Goal: Task Accomplishment & Management: Complete application form

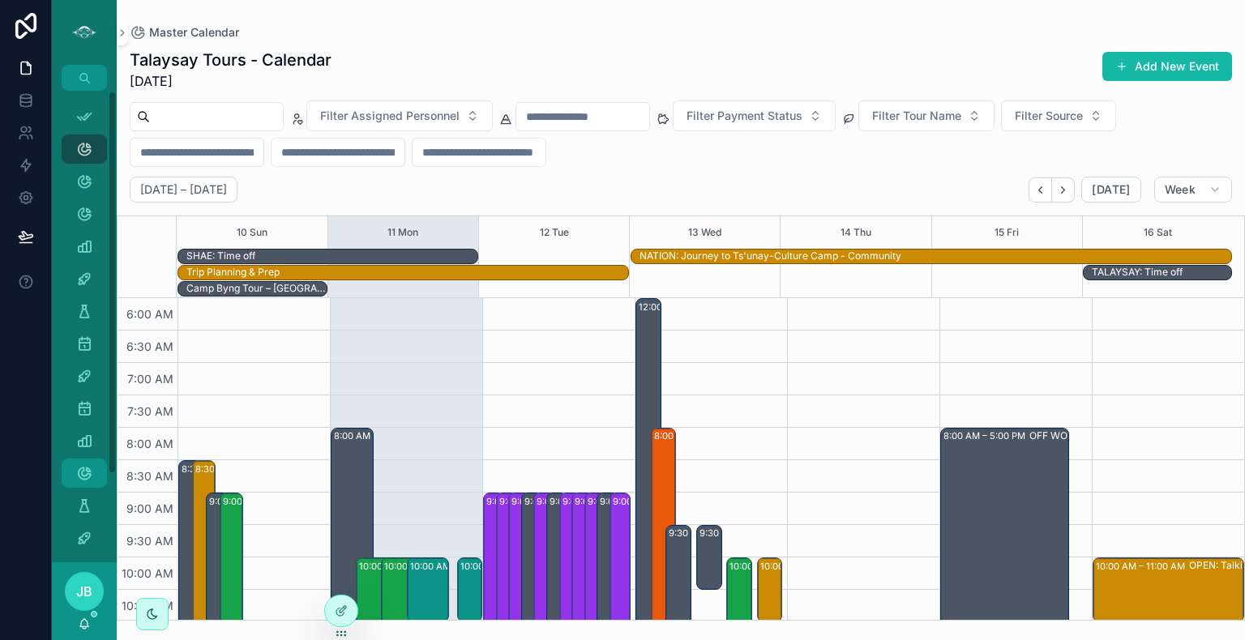
scroll to position [389, 0]
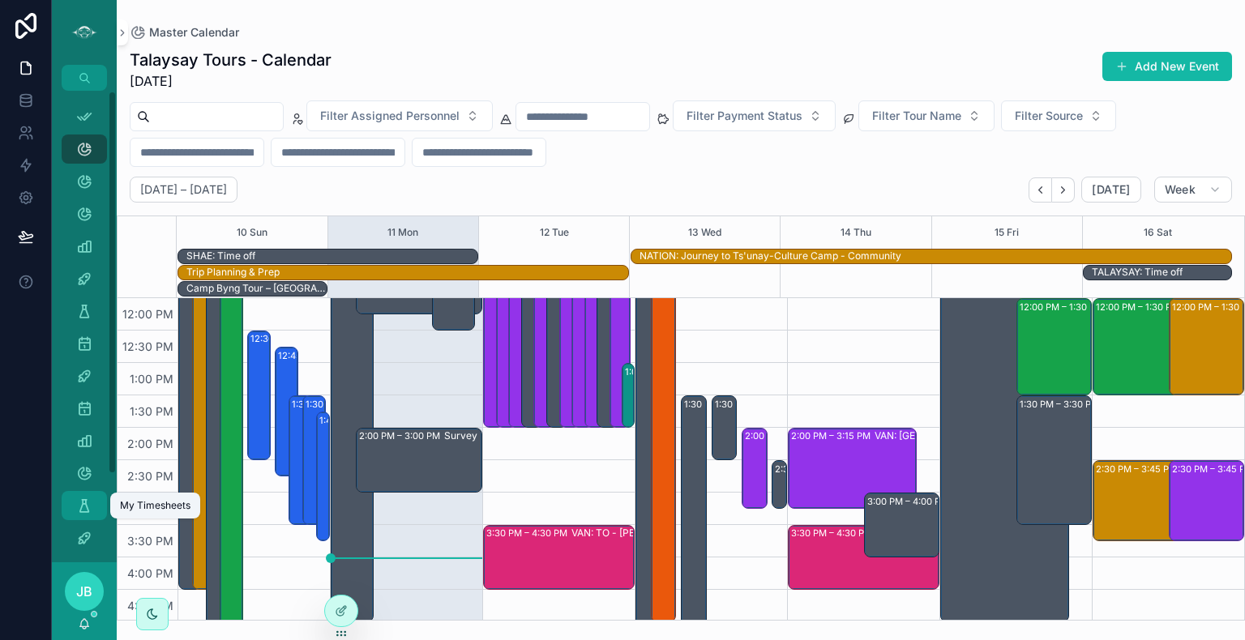
click at [76, 507] on icon "scrollable content" at bounding box center [84, 506] width 16 height 16
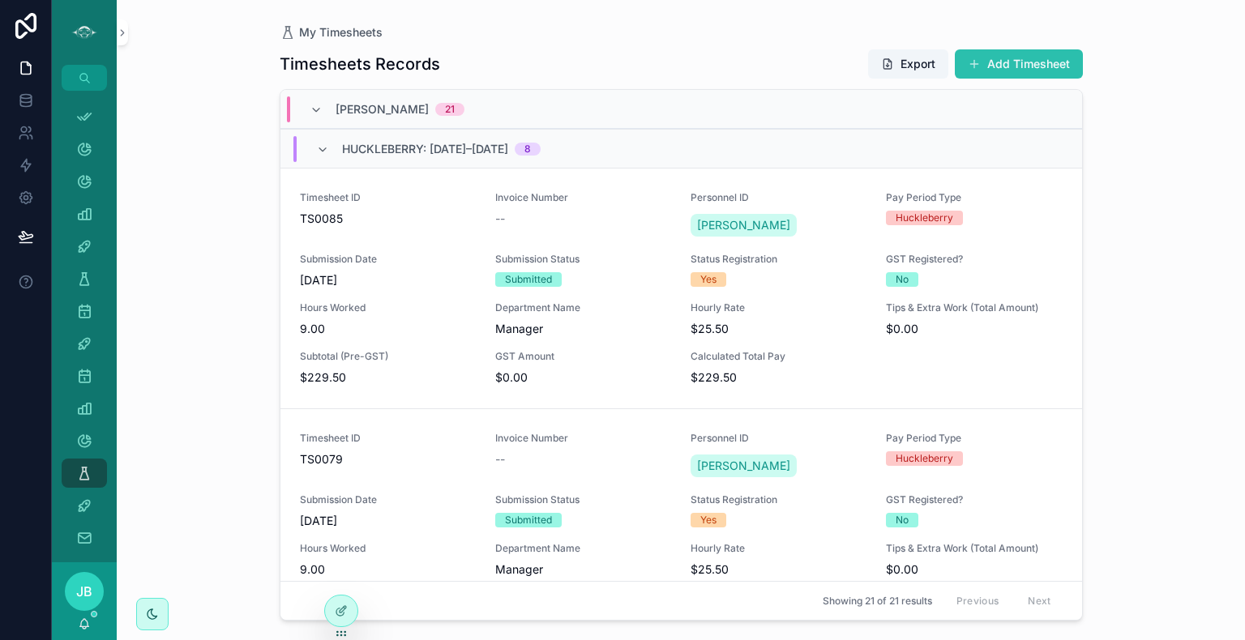
click at [969, 66] on span "scrollable content" at bounding box center [974, 64] width 13 height 13
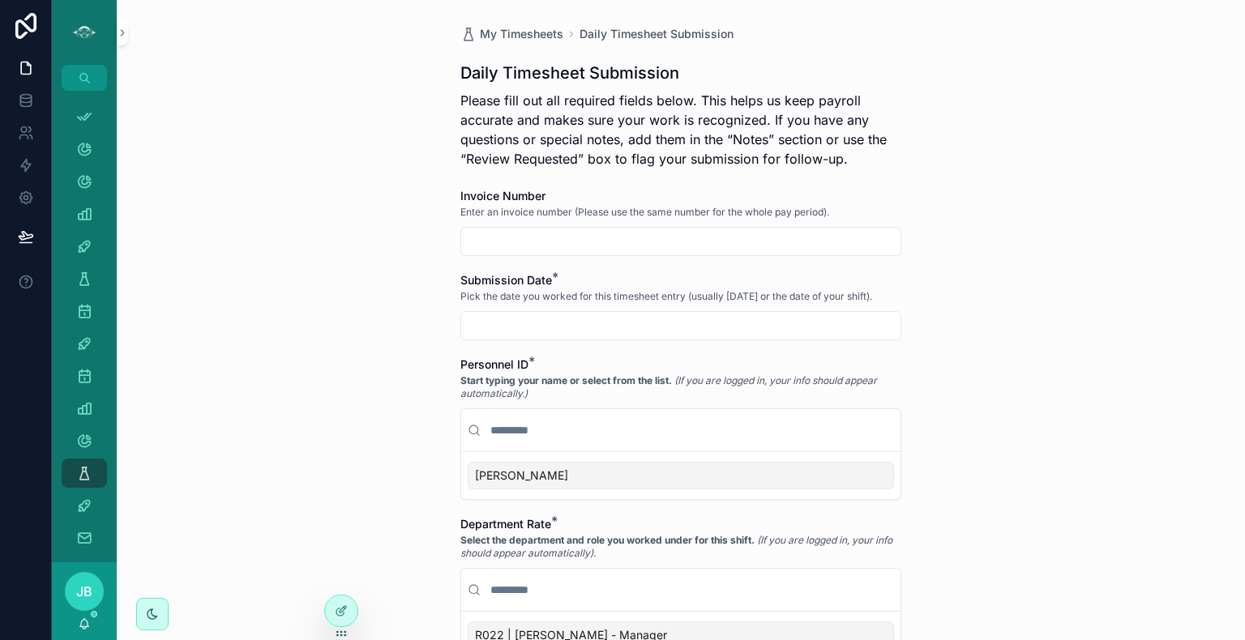
click at [606, 242] on input "scrollable content" at bounding box center [680, 241] width 439 height 23
type input "***"
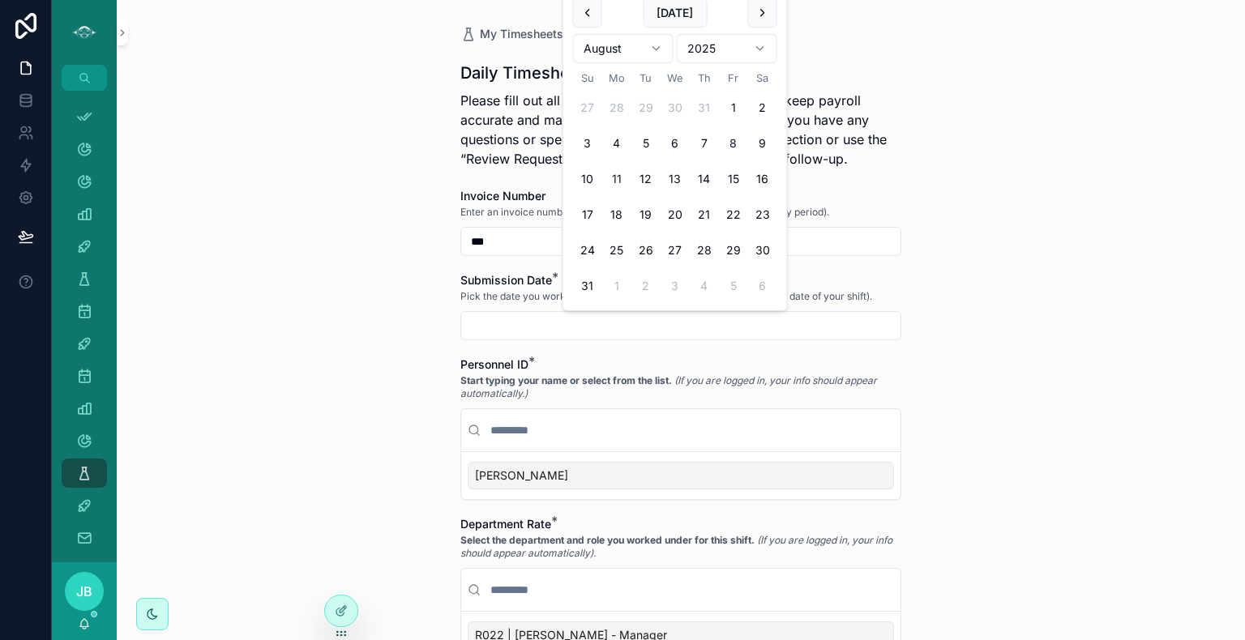
click at [583, 326] on input "scrollable content" at bounding box center [680, 325] width 439 height 23
click at [672, 24] on button "[DATE]" at bounding box center [675, 12] width 64 height 29
type input "*********"
click at [558, 478] on div "[PERSON_NAME]" at bounding box center [681, 476] width 426 height 28
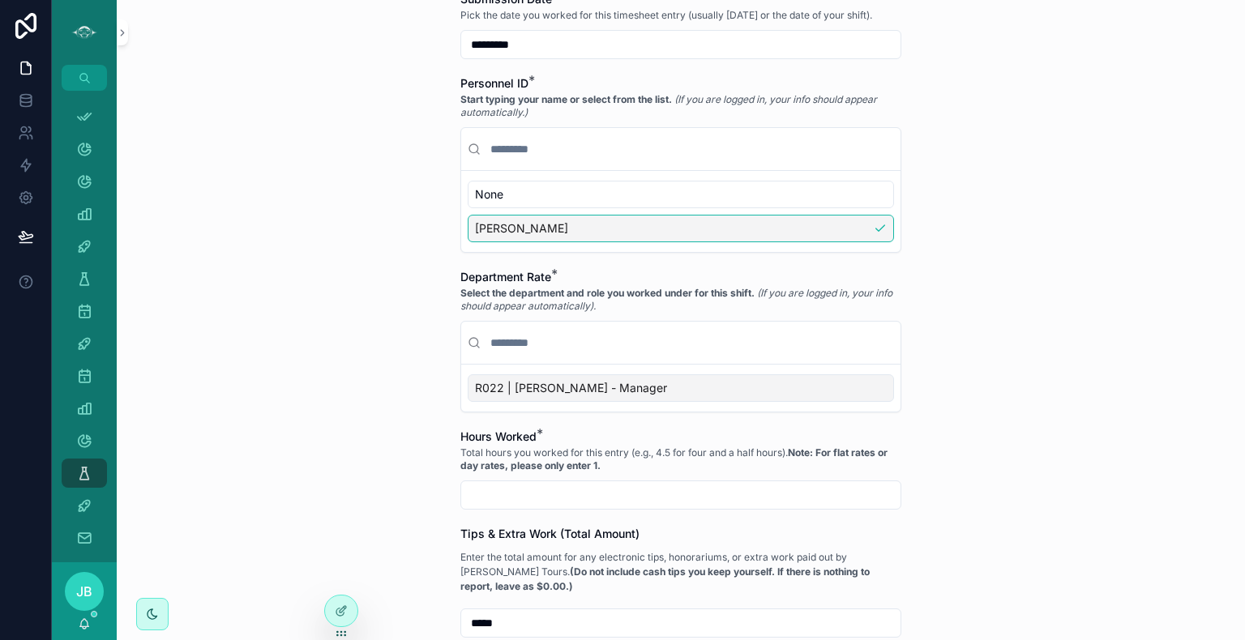
scroll to position [282, 0]
click at [664, 379] on div "R022 | [PERSON_NAME] - Manager" at bounding box center [681, 388] width 426 height 28
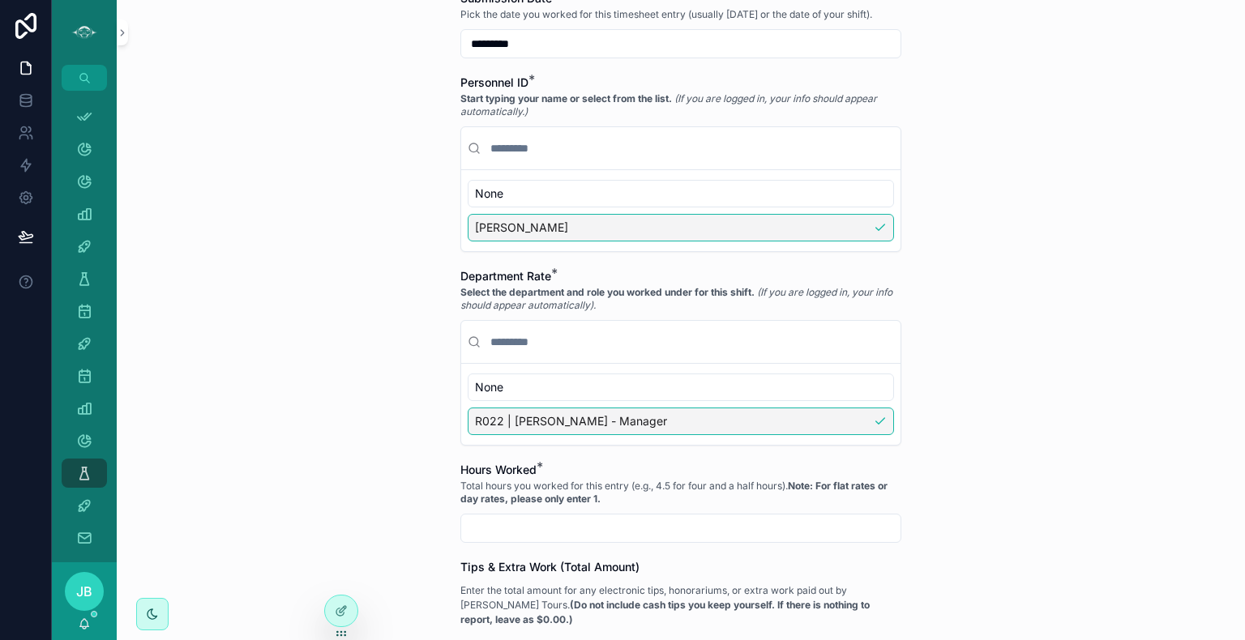
click at [577, 524] on input "scrollable content" at bounding box center [680, 528] width 439 height 23
type input "****"
click at [958, 486] on div "My Timesheets Daily Timesheet Submission Daily Timesheet Submission Please fill…" at bounding box center [681, 320] width 1128 height 640
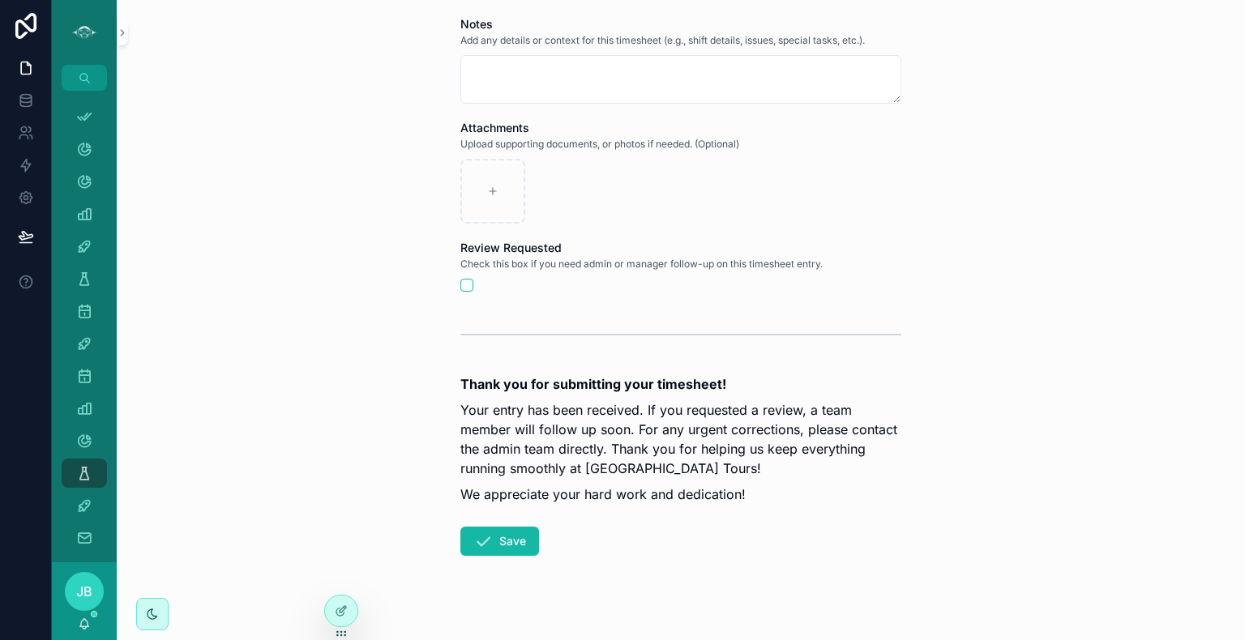
scroll to position [956, 0]
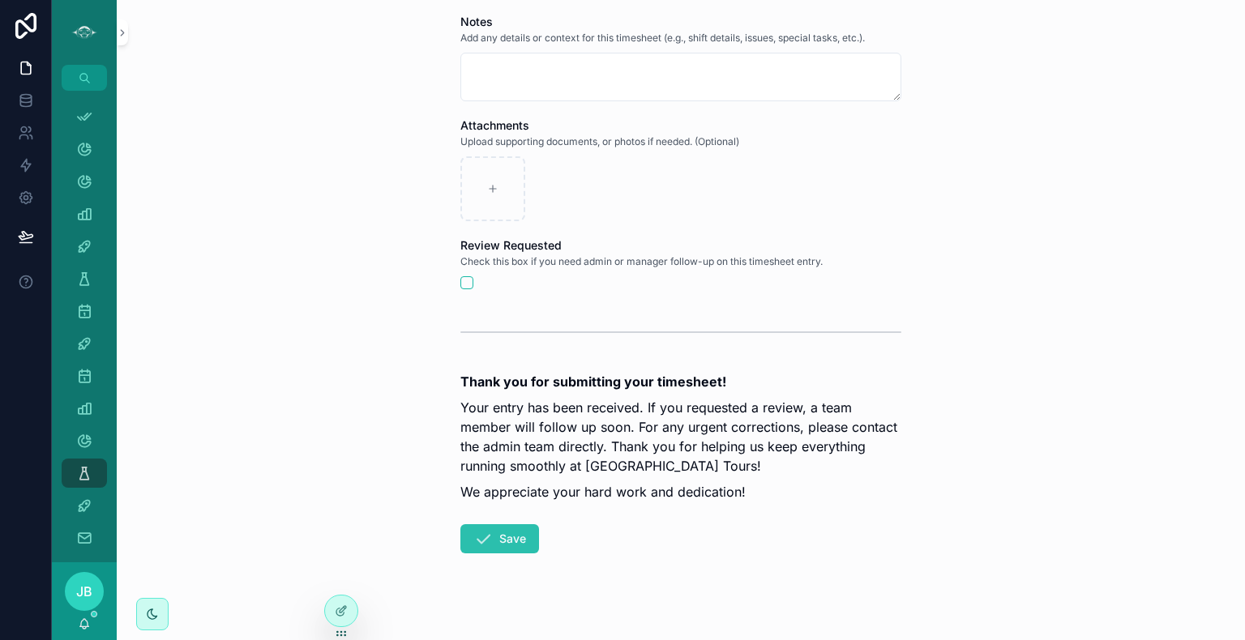
click at [516, 545] on button "Save" at bounding box center [499, 538] width 79 height 29
